Goal: Task Accomplishment & Management: Manage account settings

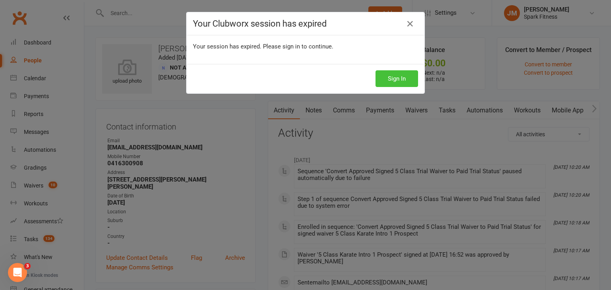
click at [386, 77] on button "Sign In" at bounding box center [397, 78] width 43 height 17
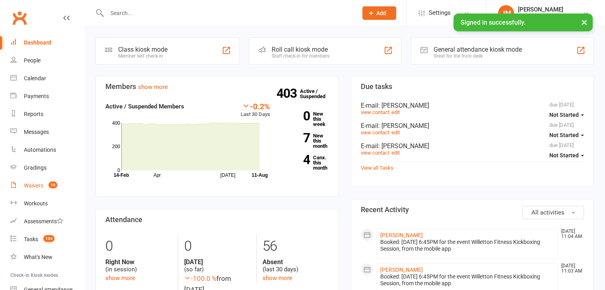
click at [35, 183] on div "Waivers" at bounding box center [33, 186] width 19 height 6
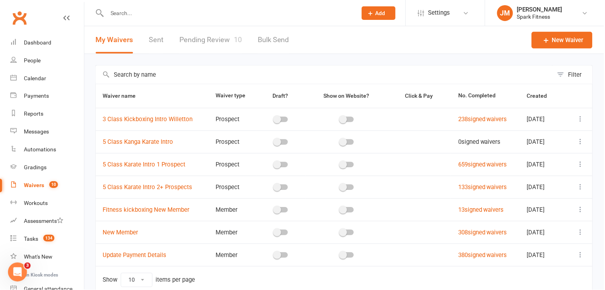
click at [199, 35] on link "Pending Review 10" at bounding box center [211, 39] width 62 height 27
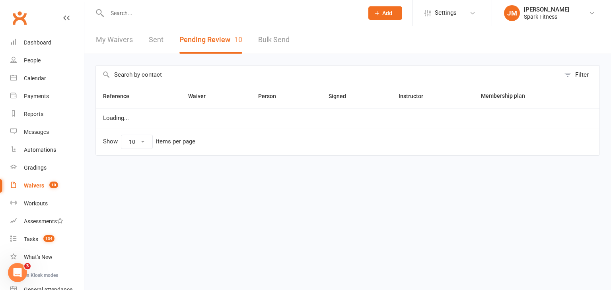
select select "50"
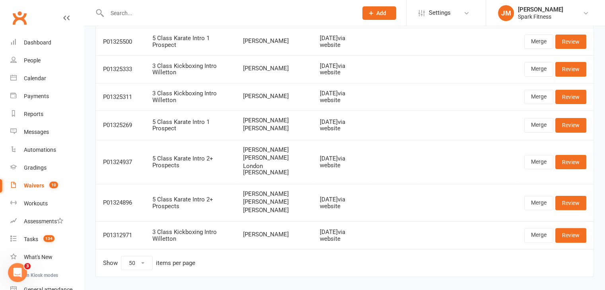
scroll to position [185, 0]
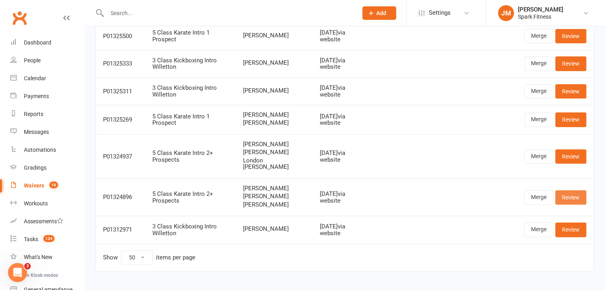
click at [575, 203] on link "Review" at bounding box center [570, 198] width 31 height 14
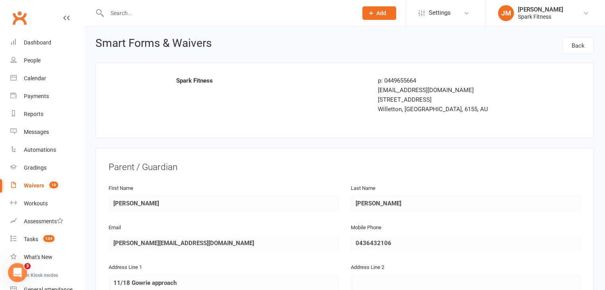
click at [113, 259] on div "Email [PERSON_NAME][EMAIL_ADDRESS][DOMAIN_NAME]" at bounding box center [224, 243] width 242 height 40
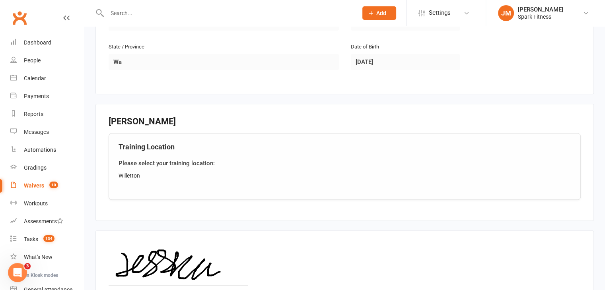
scroll to position [926, 0]
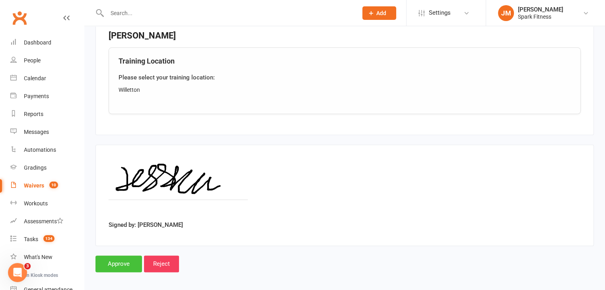
click at [119, 264] on input "Approve" at bounding box center [118, 264] width 47 height 17
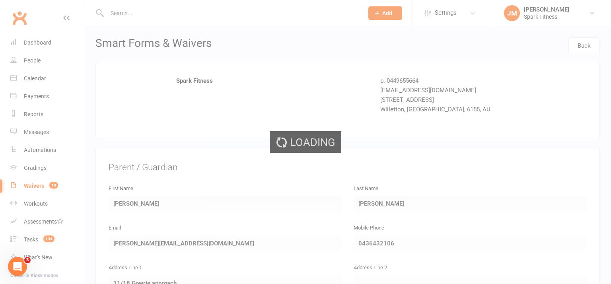
select select "50"
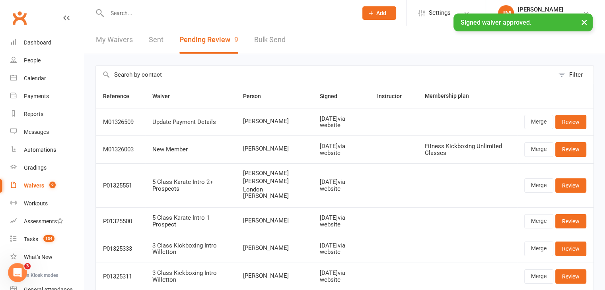
click at [126, 12] on input "text" at bounding box center [229, 13] width 248 height 11
paste input "[PERSON_NAME][EMAIL_ADDRESS][DOMAIN_NAME]"
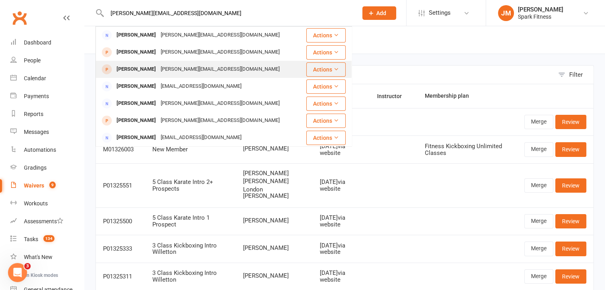
type input "[PERSON_NAME][EMAIL_ADDRESS][DOMAIN_NAME]"
click at [157, 64] on div "[PERSON_NAME]" at bounding box center [136, 70] width 44 height 12
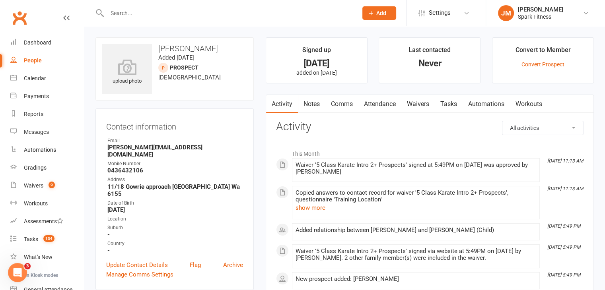
click at [376, 102] on link "Attendance" at bounding box center [380, 104] width 43 height 18
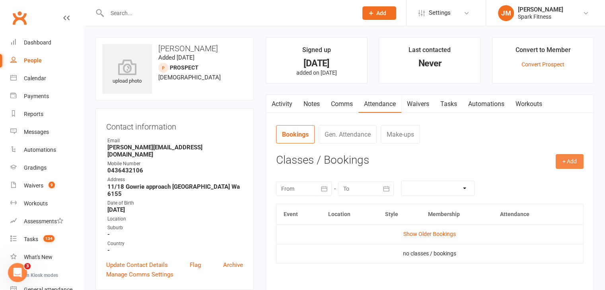
click at [578, 160] on button "+ Add" at bounding box center [570, 161] width 28 height 14
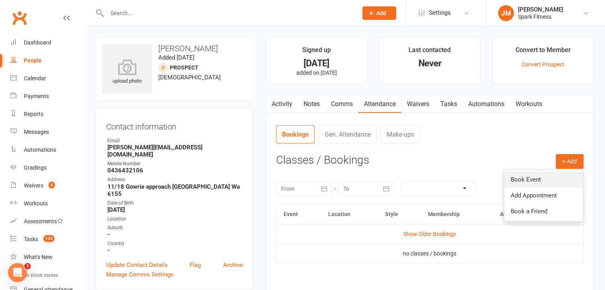
click at [519, 180] on link "Book Event" at bounding box center [544, 180] width 79 height 16
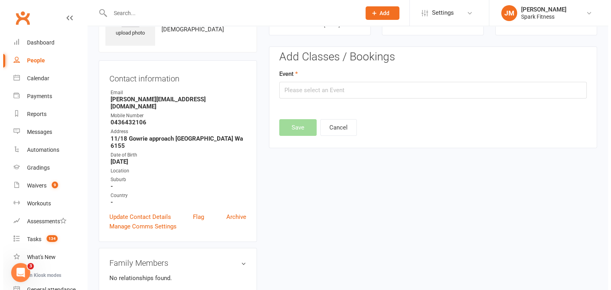
scroll to position [55, 0]
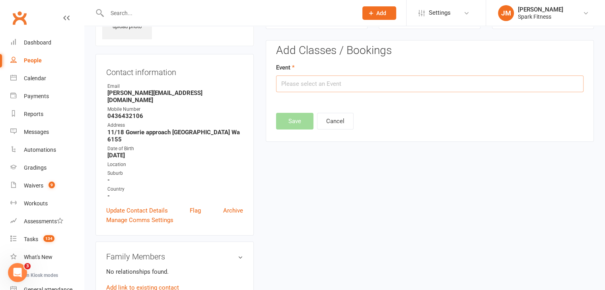
click at [335, 82] on input "text" at bounding box center [430, 84] width 308 height 17
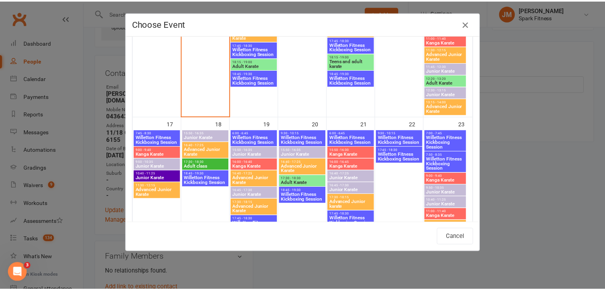
scroll to position [498, 0]
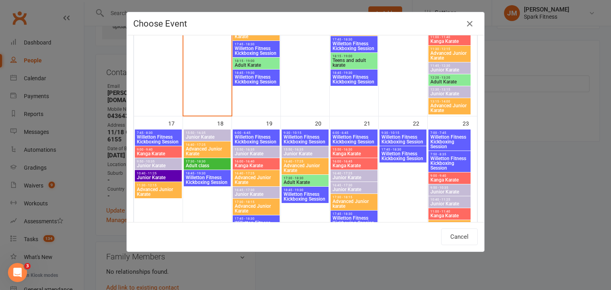
click at [152, 152] on span "Kanga Karate" at bounding box center [158, 154] width 44 height 5
type input "Kanga Karate - [DATE] 9:00:00 AM"
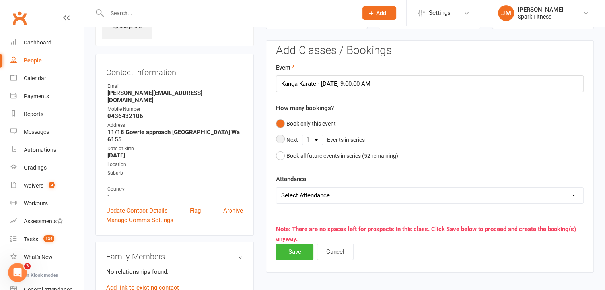
click at [316, 139] on select "1 2 3 4 5 6 7 8 9 10 11 12 13 14 15 16 17 18 19 20 21 22 23 24 25 26 27 28 29 3…" at bounding box center [312, 140] width 20 height 10
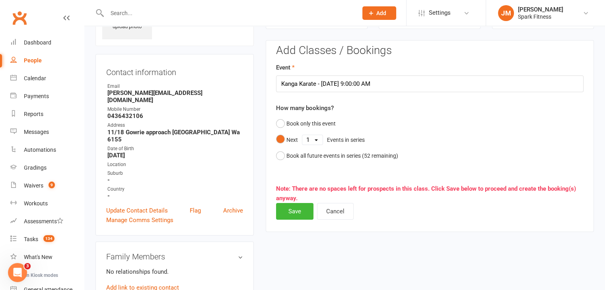
select select "5"
click at [302, 135] on select "1 2 3 4 5 6 7 8 9 10 11 12 13 14 15 16 17 18 19 20 21 22 23 24 25 26 27 28 29 3…" at bounding box center [312, 140] width 20 height 10
click at [296, 214] on button "Save" at bounding box center [294, 211] width 37 height 17
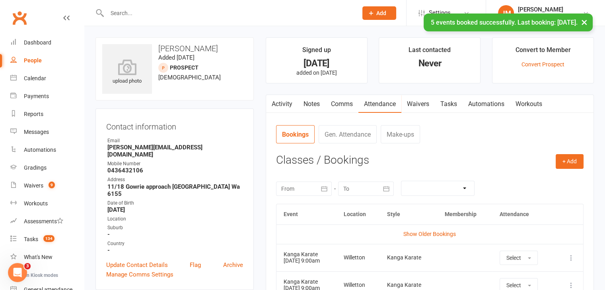
scroll to position [0, 0]
click at [140, 10] on input "text" at bounding box center [229, 13] width 248 height 11
paste input "[PERSON_NAME][EMAIL_ADDRESS][DOMAIN_NAME]"
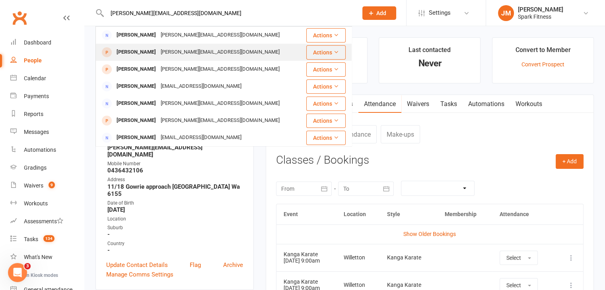
type input "[PERSON_NAME][EMAIL_ADDRESS][DOMAIN_NAME]"
click at [159, 53] on div "[PERSON_NAME][EMAIL_ADDRESS][DOMAIN_NAME]" at bounding box center [220, 53] width 124 height 12
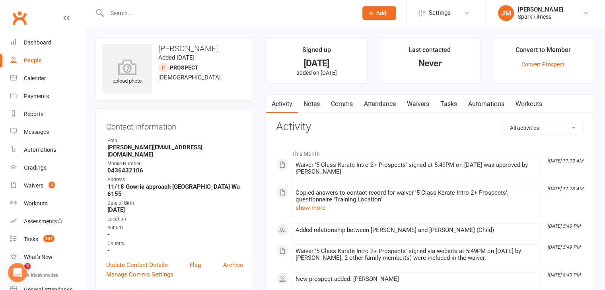
click at [388, 104] on link "Attendance" at bounding box center [380, 104] width 43 height 18
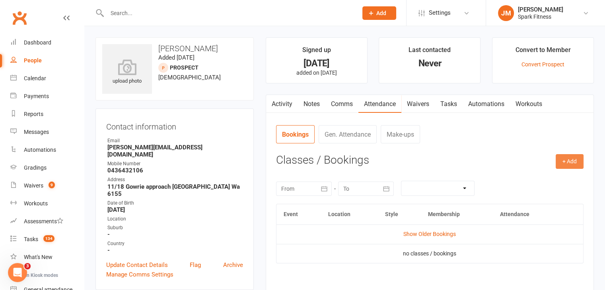
click at [568, 158] on button "+ Add" at bounding box center [570, 161] width 28 height 14
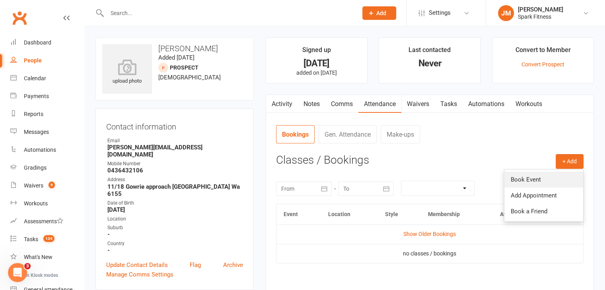
click at [531, 179] on link "Book Event" at bounding box center [544, 180] width 79 height 16
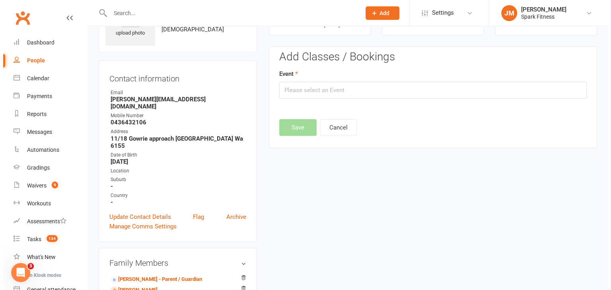
scroll to position [55, 0]
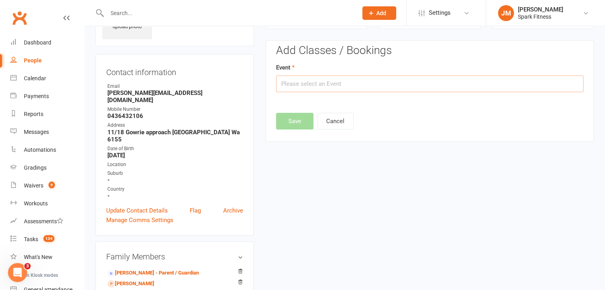
click at [303, 88] on input "text" at bounding box center [430, 84] width 308 height 17
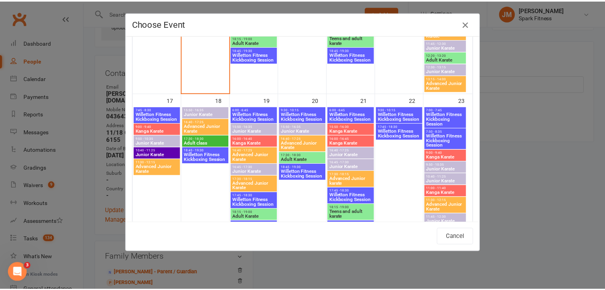
scroll to position [540, 0]
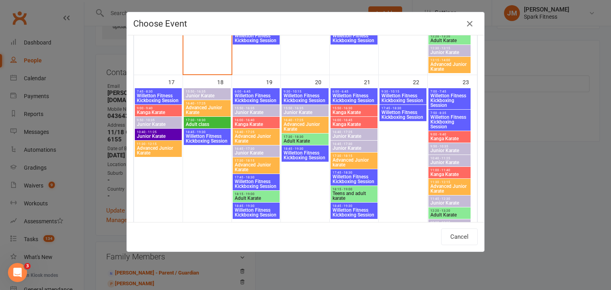
click at [144, 112] on span "Kanga Karate" at bounding box center [158, 112] width 44 height 5
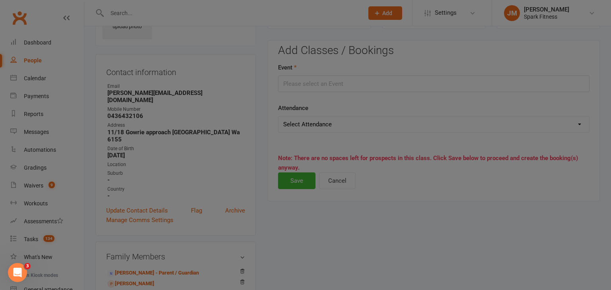
type input "Kanga Karate - [DATE] 9:00:00 AM"
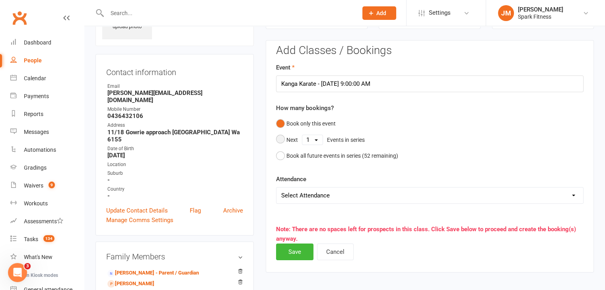
click at [322, 136] on select "1 2 3 4 5 6 7 8 9 10 11 12 13 14 15 16 17 18 19 20 21 22 23 24 25 26 27 28 29 3…" at bounding box center [312, 140] width 20 height 10
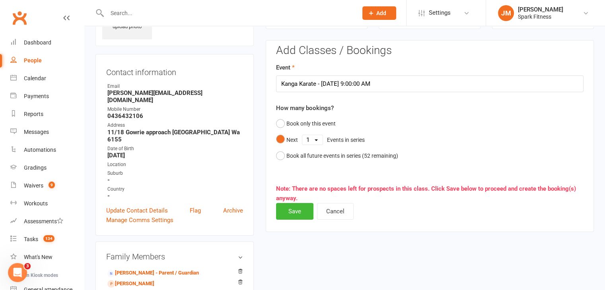
select select "5"
click at [302, 135] on select "1 2 3 4 5 6 7 8 9 10 11 12 13 14 15 16 17 18 19 20 21 22 23 24 25 26 27 28 29 3…" at bounding box center [312, 140] width 20 height 10
click at [290, 209] on button "Save" at bounding box center [294, 211] width 37 height 17
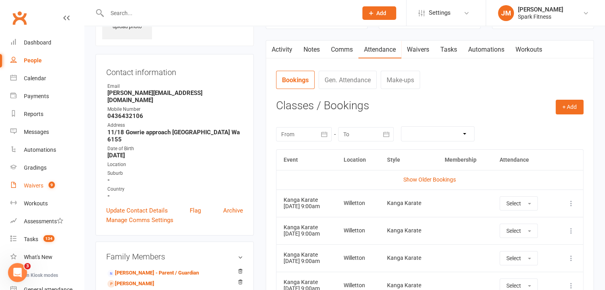
click at [52, 185] on span "9" at bounding box center [52, 185] width 6 height 7
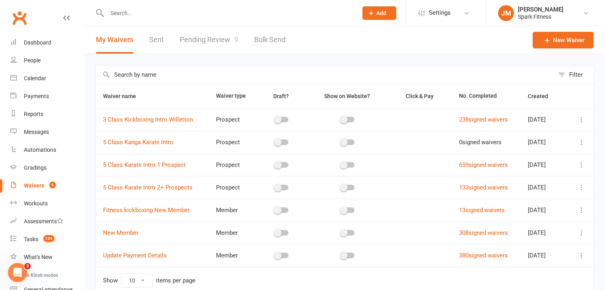
click at [221, 48] on link "Pending Review 9" at bounding box center [209, 39] width 58 height 27
select select "50"
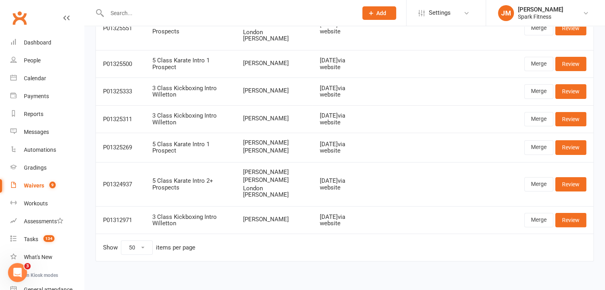
scroll to position [158, 0]
click at [573, 191] on link "Review" at bounding box center [570, 184] width 31 height 14
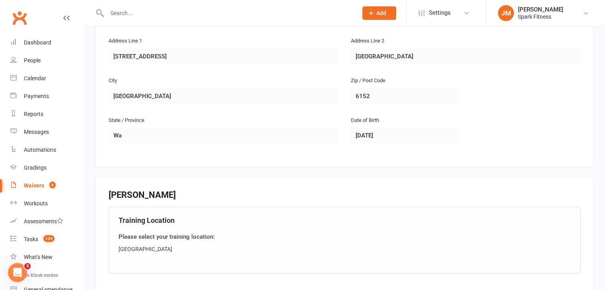
scroll to position [926, 0]
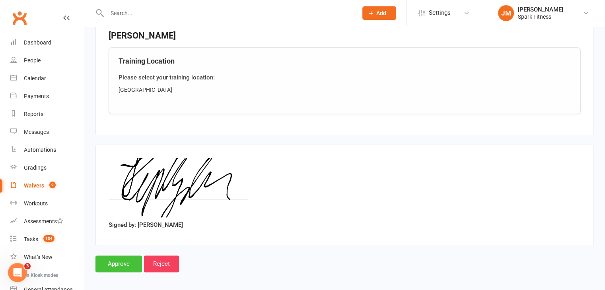
click at [107, 263] on input "Approve" at bounding box center [118, 264] width 47 height 17
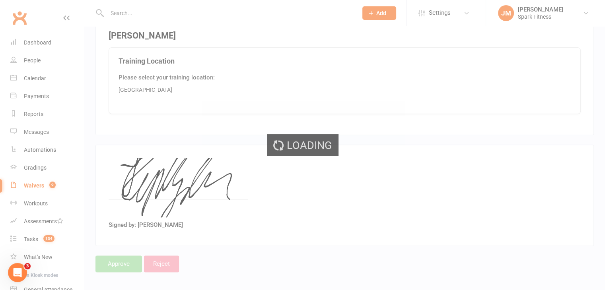
select select "50"
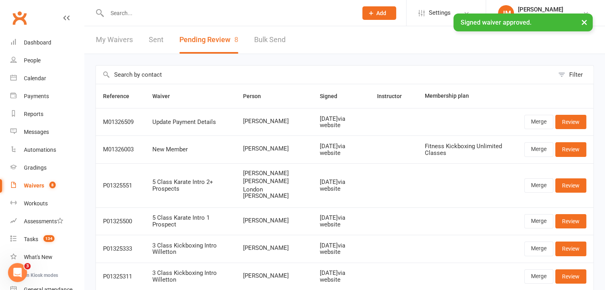
click at [133, 14] on div "× Signed waiver approved." at bounding box center [297, 14] width 595 height 0
click at [137, 10] on input "text" at bounding box center [229, 13] width 248 height 11
paste input "[EMAIL_ADDRESS][DOMAIN_NAME]"
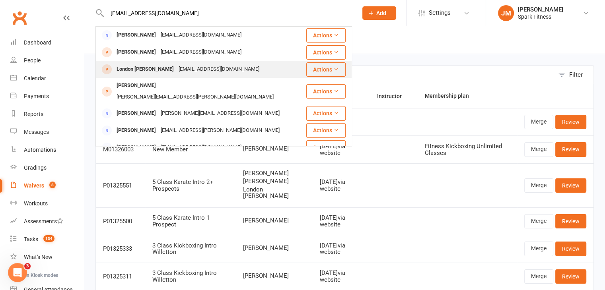
type input "[EMAIL_ADDRESS][DOMAIN_NAME]"
click at [158, 70] on div "London [PERSON_NAME]" at bounding box center [145, 70] width 62 height 12
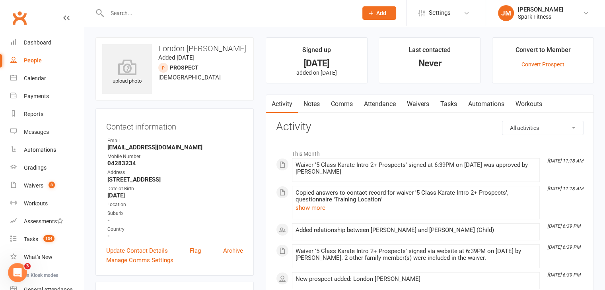
click at [389, 107] on link "Attendance" at bounding box center [380, 104] width 43 height 18
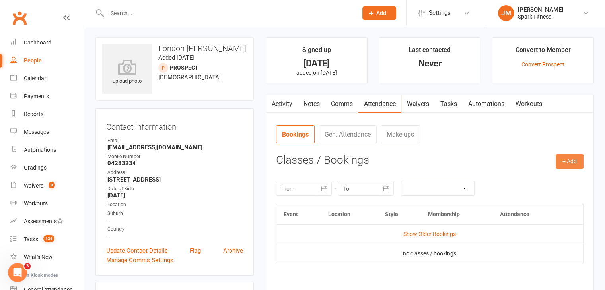
click at [565, 154] on button "+ Add" at bounding box center [570, 161] width 28 height 14
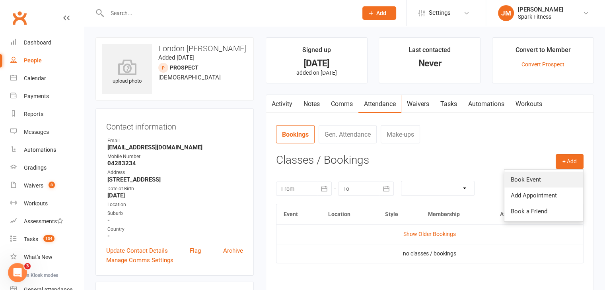
click at [522, 179] on link "Book Event" at bounding box center [544, 180] width 79 height 16
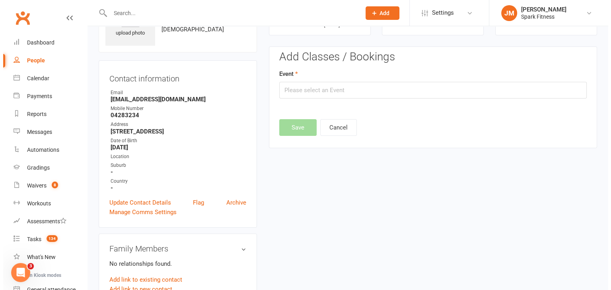
scroll to position [55, 0]
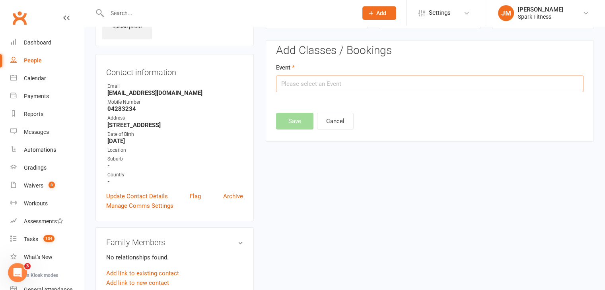
click at [305, 83] on input "text" at bounding box center [430, 84] width 308 height 17
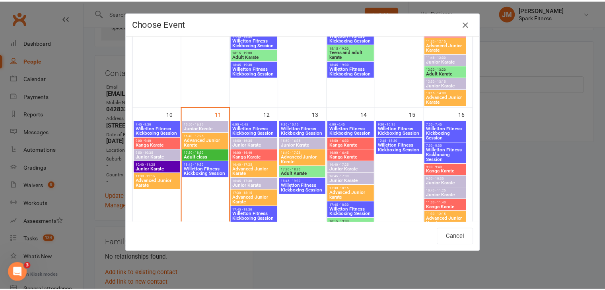
scroll to position [347, 0]
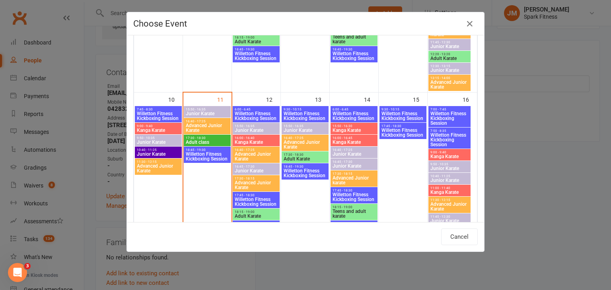
click at [252, 169] on span "Junior Karate" at bounding box center [256, 171] width 44 height 5
type input "Junior Karate - [DATE] 4:45:00 PM"
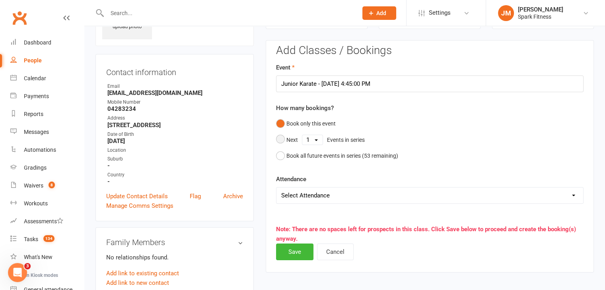
click at [307, 140] on select "1 2 3 4 5 6 7 8 9 10 11 12 13 14 15 16 17 18 19 20 21 22 23 24 25 26 27 28 29 3…" at bounding box center [312, 140] width 20 height 10
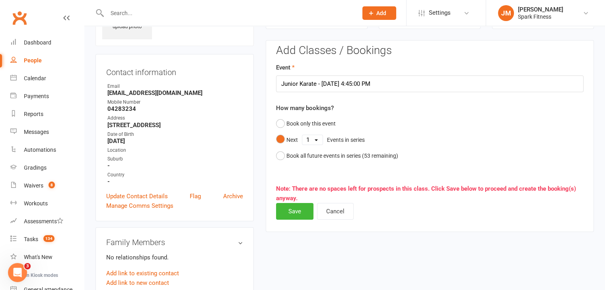
select select "5"
click at [302, 135] on select "1 2 3 4 5 6 7 8 9 10 11 12 13 14 15 16 17 18 19 20 21 22 23 24 25 26 27 28 29 3…" at bounding box center [312, 140] width 20 height 10
click at [302, 211] on button "Save" at bounding box center [294, 211] width 37 height 17
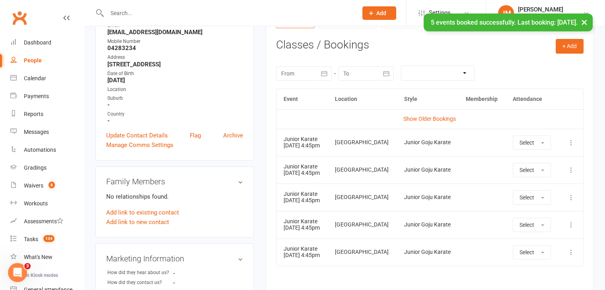
scroll to position [0, 0]
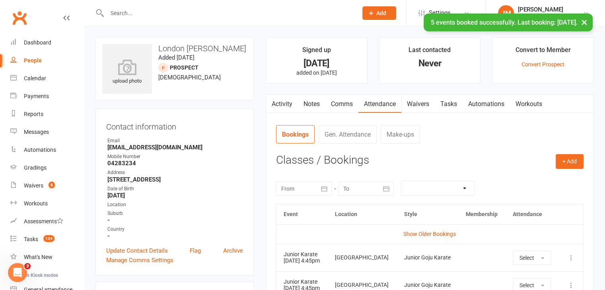
click at [121, 11] on input "text" at bounding box center [229, 13] width 248 height 11
paste input "[EMAIL_ADDRESS][DOMAIN_NAME]"
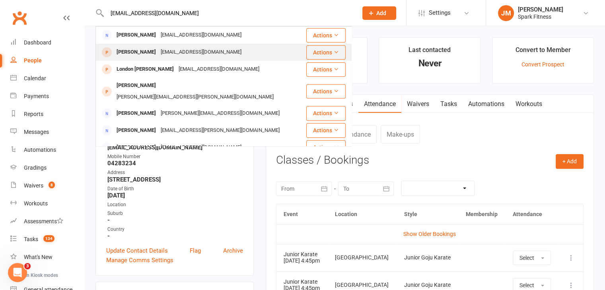
type input "[EMAIL_ADDRESS][DOMAIN_NAME]"
click at [158, 56] on div "[PERSON_NAME]" at bounding box center [136, 53] width 44 height 12
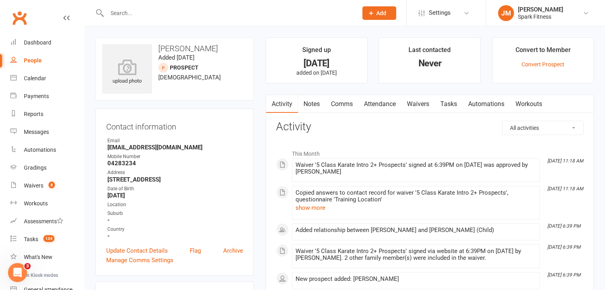
click at [377, 101] on link "Attendance" at bounding box center [380, 104] width 43 height 18
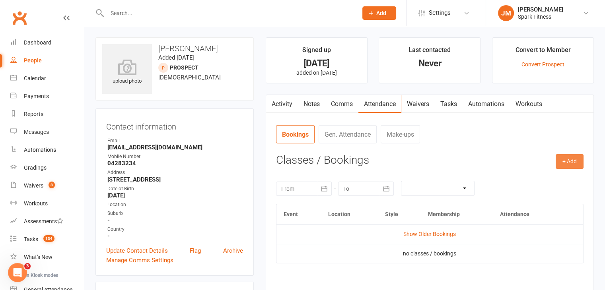
click at [570, 158] on button "+ Add" at bounding box center [570, 161] width 28 height 14
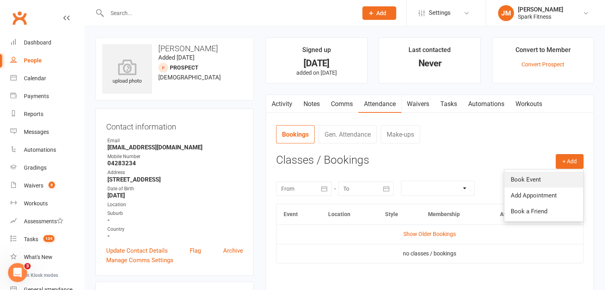
click at [526, 182] on link "Book Event" at bounding box center [544, 180] width 79 height 16
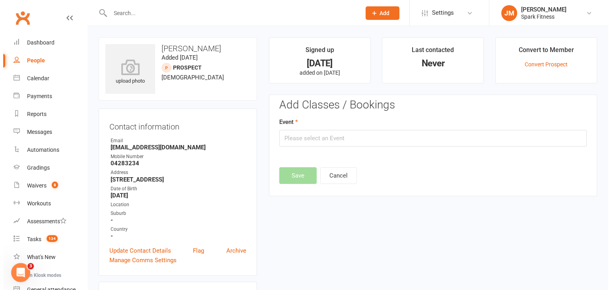
scroll to position [55, 0]
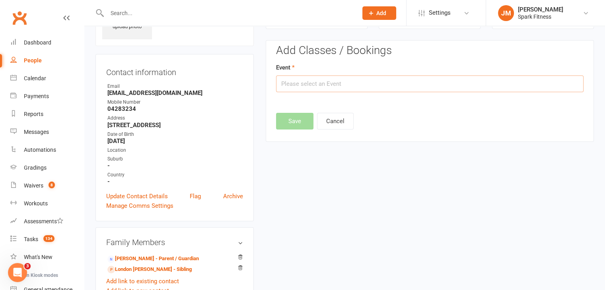
click at [307, 89] on input "text" at bounding box center [430, 84] width 308 height 17
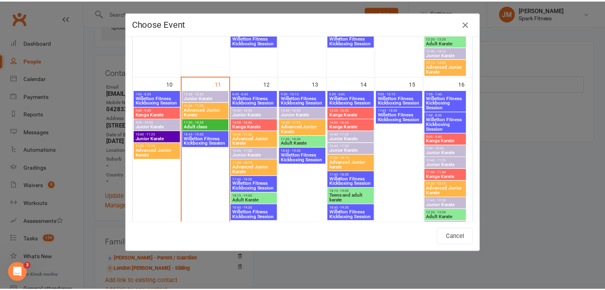
scroll to position [380, 0]
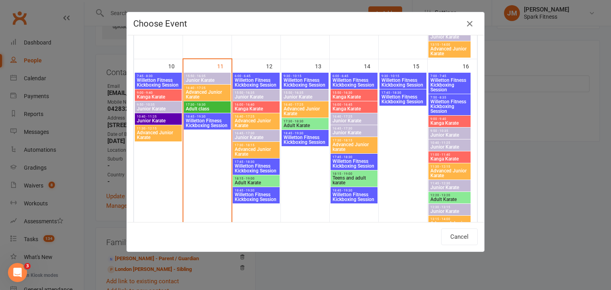
click at [237, 133] on span "16:45 - 17:30" at bounding box center [256, 134] width 44 height 4
type input "Junior Karate - [DATE] 4:45:00 PM"
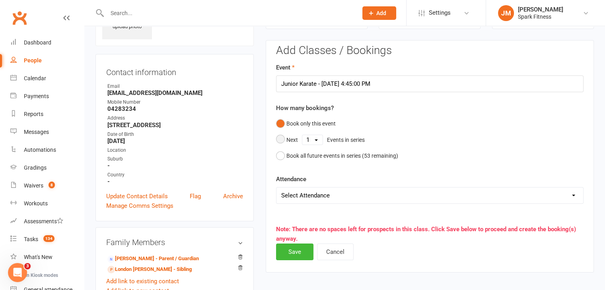
click at [314, 138] on select "1 2 3 4 5 6 7 8 9 10 11 12 13 14 15 16 17 18 19 20 21 22 23 24 25 26 27 28 29 3…" at bounding box center [312, 140] width 20 height 10
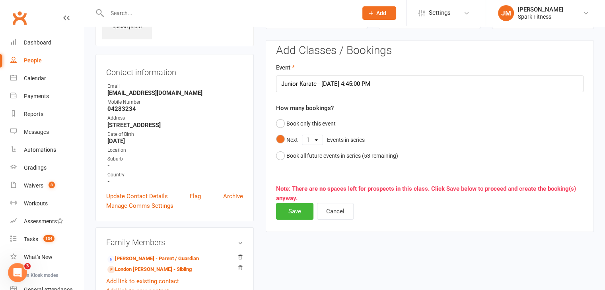
select select "5"
click at [302, 135] on select "1 2 3 4 5 6 7 8 9 10 11 12 13 14 15 16 17 18 19 20 21 22 23 24 25 26 27 28 29 3…" at bounding box center [312, 140] width 20 height 10
click at [293, 201] on span "Note: There are no spaces left for prospects in this class. Click Save below to…" at bounding box center [426, 193] width 300 height 17
click at [293, 204] on button "Save" at bounding box center [294, 211] width 37 height 17
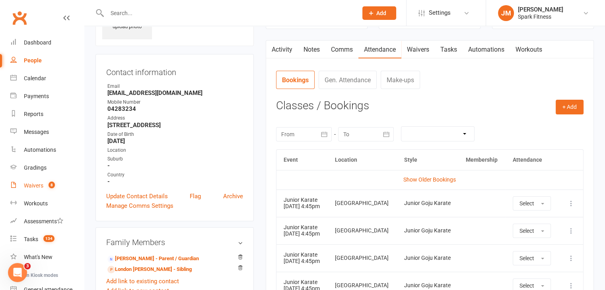
click at [34, 189] on link "Waivers 8" at bounding box center [47, 186] width 74 height 18
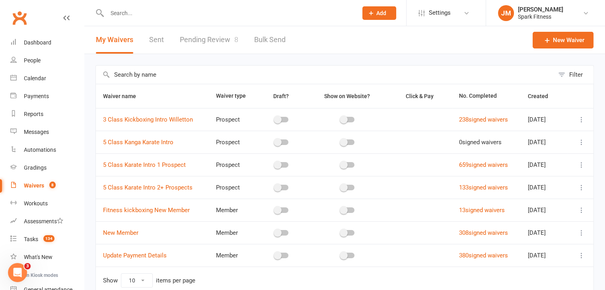
click at [218, 53] on link "Pending Review 8" at bounding box center [209, 39] width 58 height 27
select select "50"
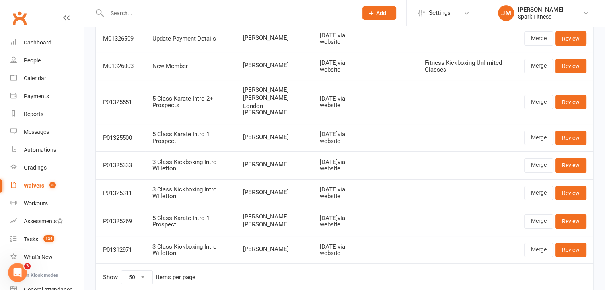
scroll to position [83, 0]
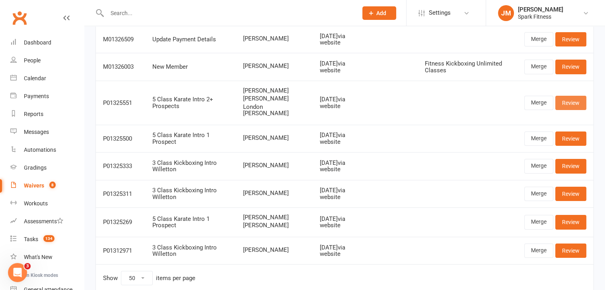
click at [577, 106] on link "Review" at bounding box center [570, 103] width 31 height 14
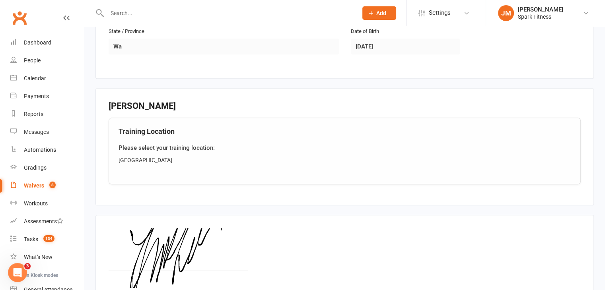
scroll to position [984, 0]
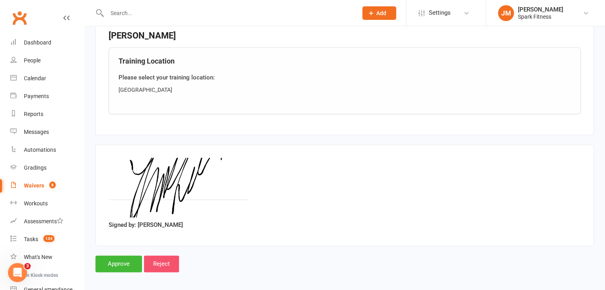
click at [168, 258] on input "Reject" at bounding box center [161, 264] width 35 height 17
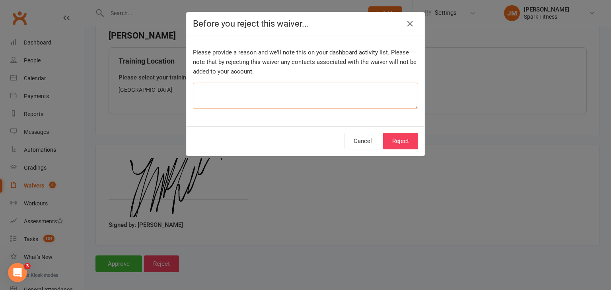
click at [221, 98] on textarea at bounding box center [305, 96] width 225 height 26
type textarea "Duplicate"
click at [388, 142] on button "Reject" at bounding box center [400, 141] width 35 height 17
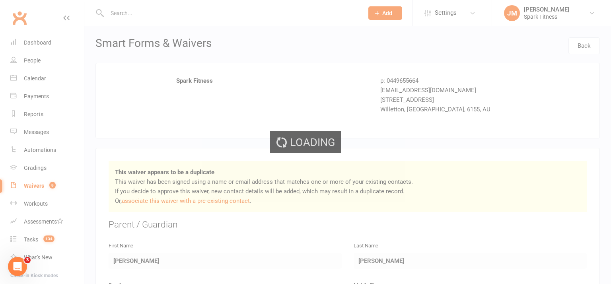
select select "50"
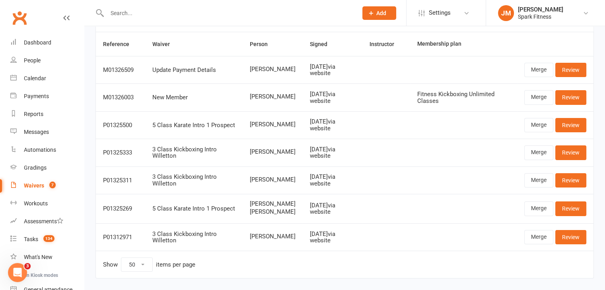
scroll to position [53, 0]
